Goal: Task Accomplishment & Management: Manage account settings

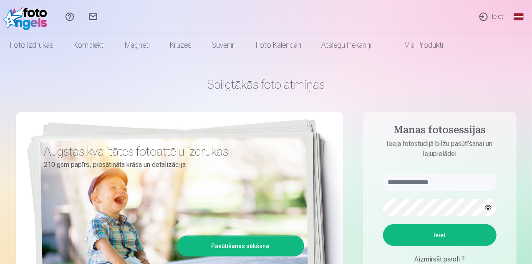
click at [523, 19] on link "Global" at bounding box center [519, 16] width 17 height 33
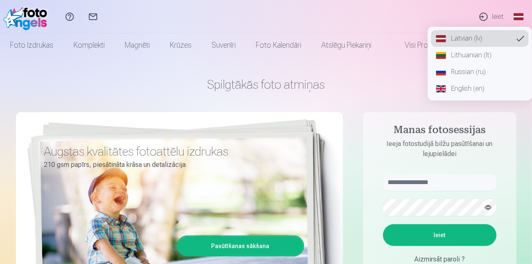
click at [472, 87] on link "English (en)" at bounding box center [480, 88] width 98 height 17
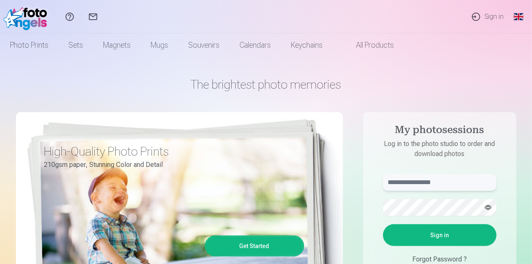
click at [420, 182] on input "text" at bounding box center [440, 182] width 114 height 17
type input "**********"
click at [440, 238] on button "Sign in" at bounding box center [440, 235] width 114 height 22
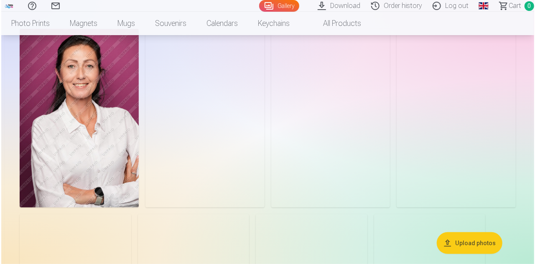
scroll to position [63, 0]
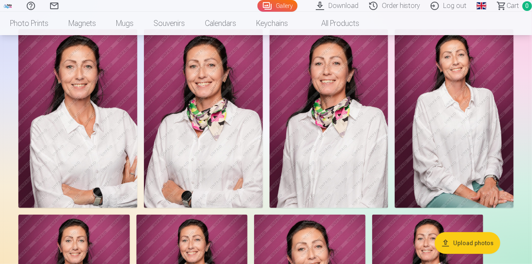
click at [389, 155] on img at bounding box center [329, 118] width 119 height 178
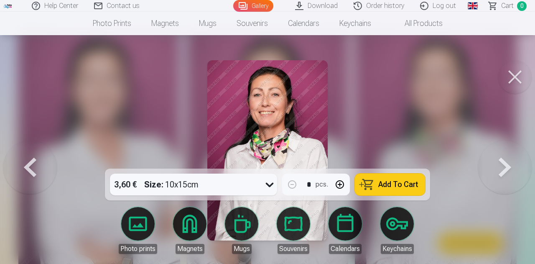
click at [506, 160] on button at bounding box center [504, 150] width 53 height 20
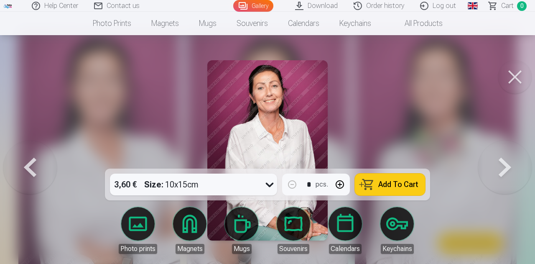
click at [506, 160] on button at bounding box center [504, 150] width 53 height 20
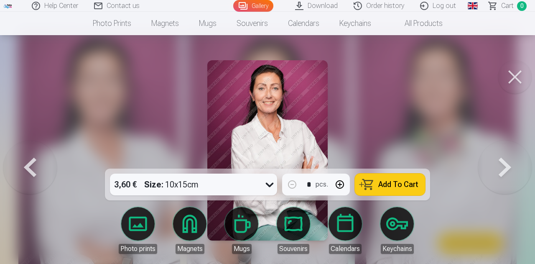
click at [506, 160] on button at bounding box center [504, 150] width 53 height 20
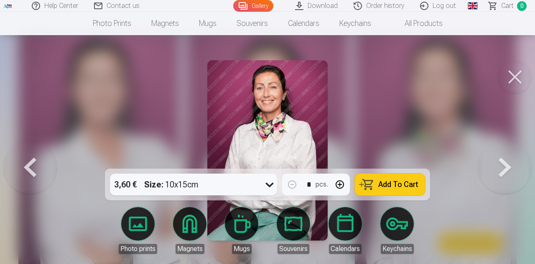
click at [452, 5] on link "Log out" at bounding box center [438, 6] width 52 height 12
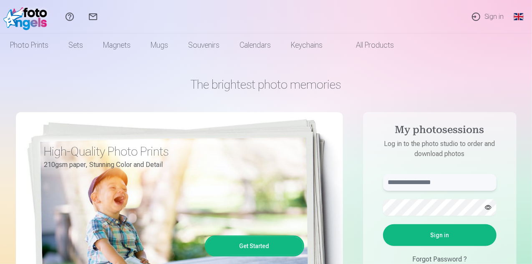
click at [421, 190] on input "text" at bounding box center [440, 182] width 114 height 17
type input "**********"
click at [383, 224] on button "Sign in" at bounding box center [440, 235] width 114 height 22
